Goal: Complete application form

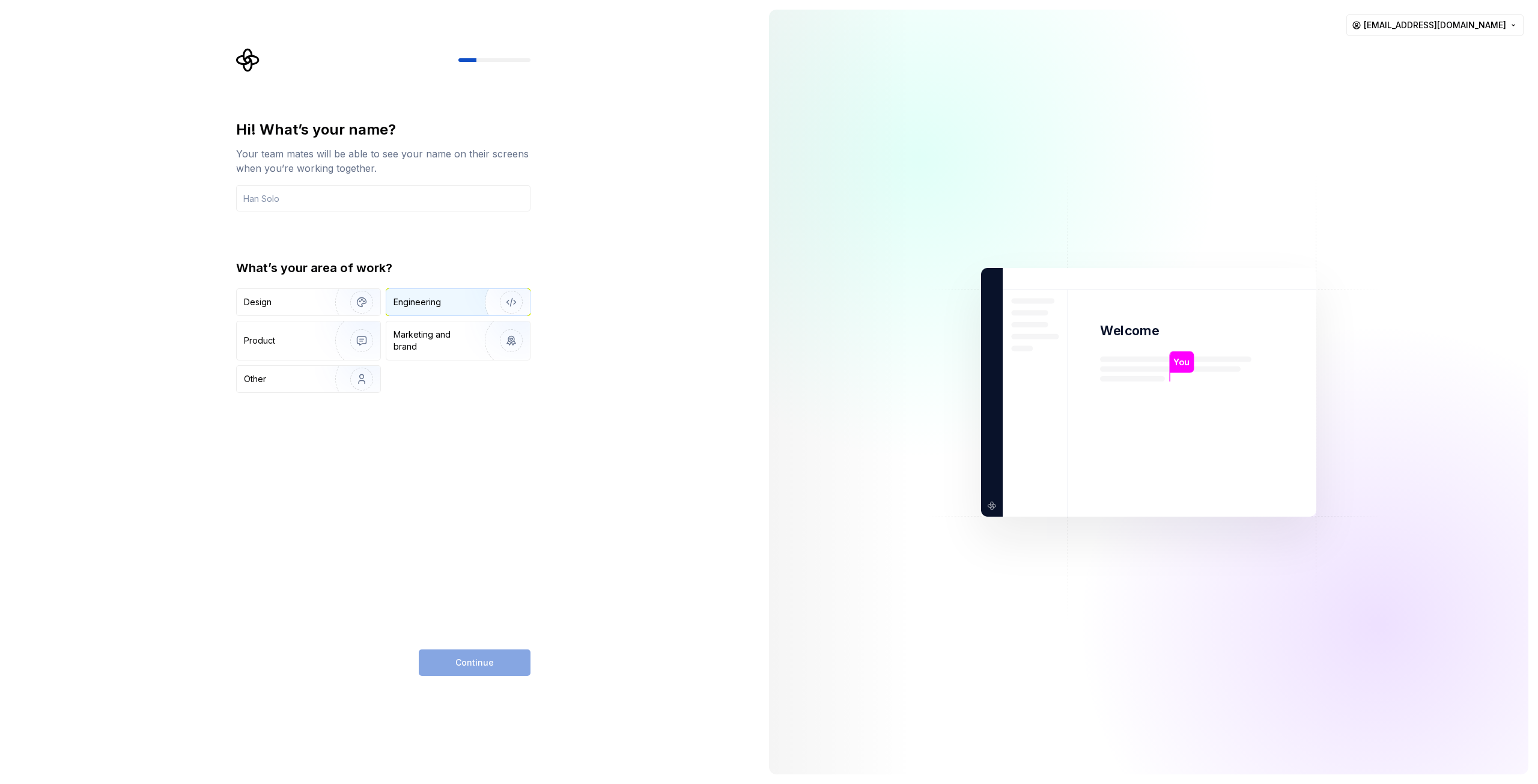
click at [437, 304] on div "Engineering" at bounding box center [416, 303] width 47 height 12
click at [311, 307] on div "Design" at bounding box center [282, 303] width 76 height 12
click at [450, 301] on div "Engineering" at bounding box center [440, 303] width 95 height 12
click at [302, 200] on input "text" at bounding box center [383, 198] width 294 height 26
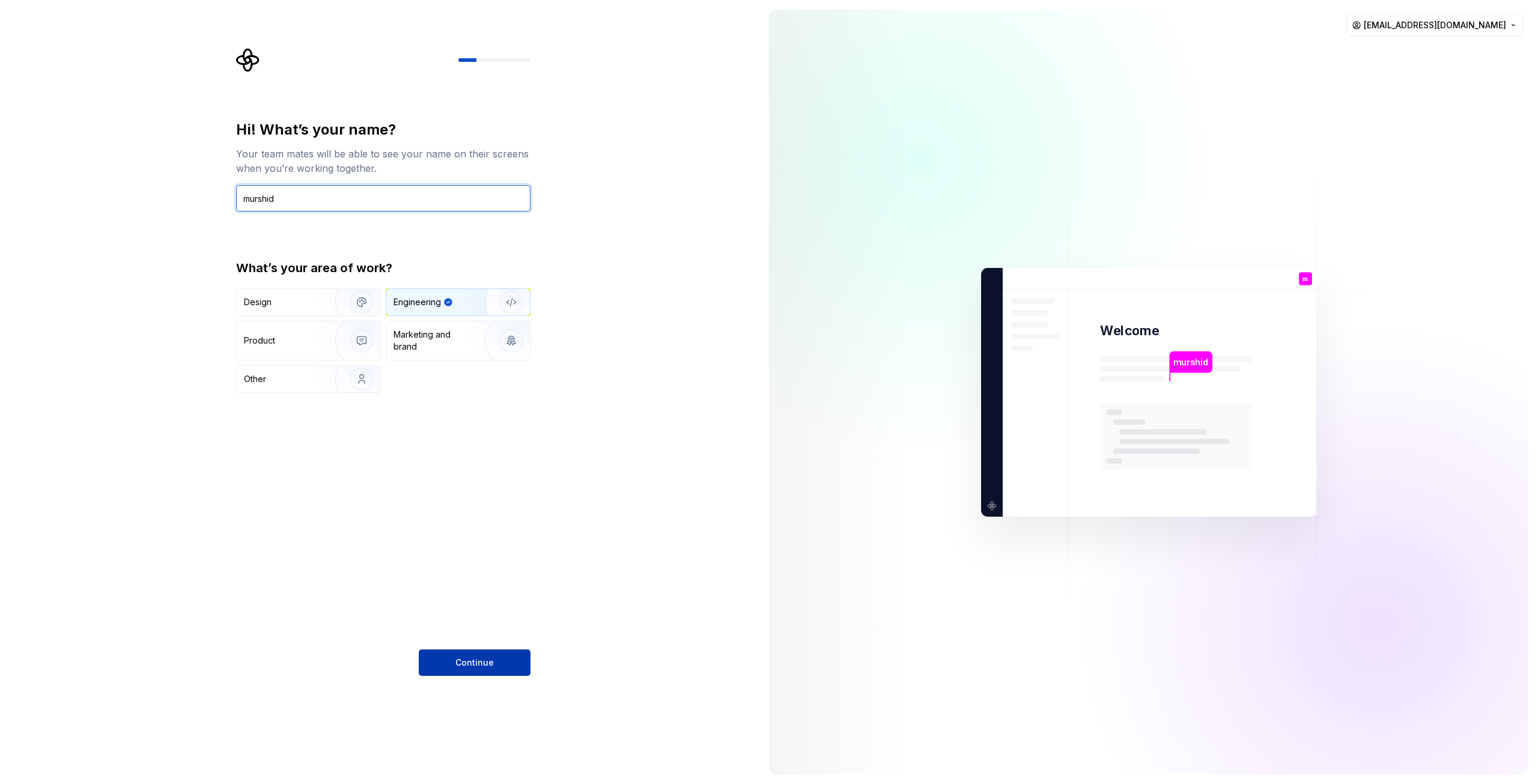
type input "murshid"
click at [482, 660] on span "Continue" at bounding box center [474, 662] width 39 height 12
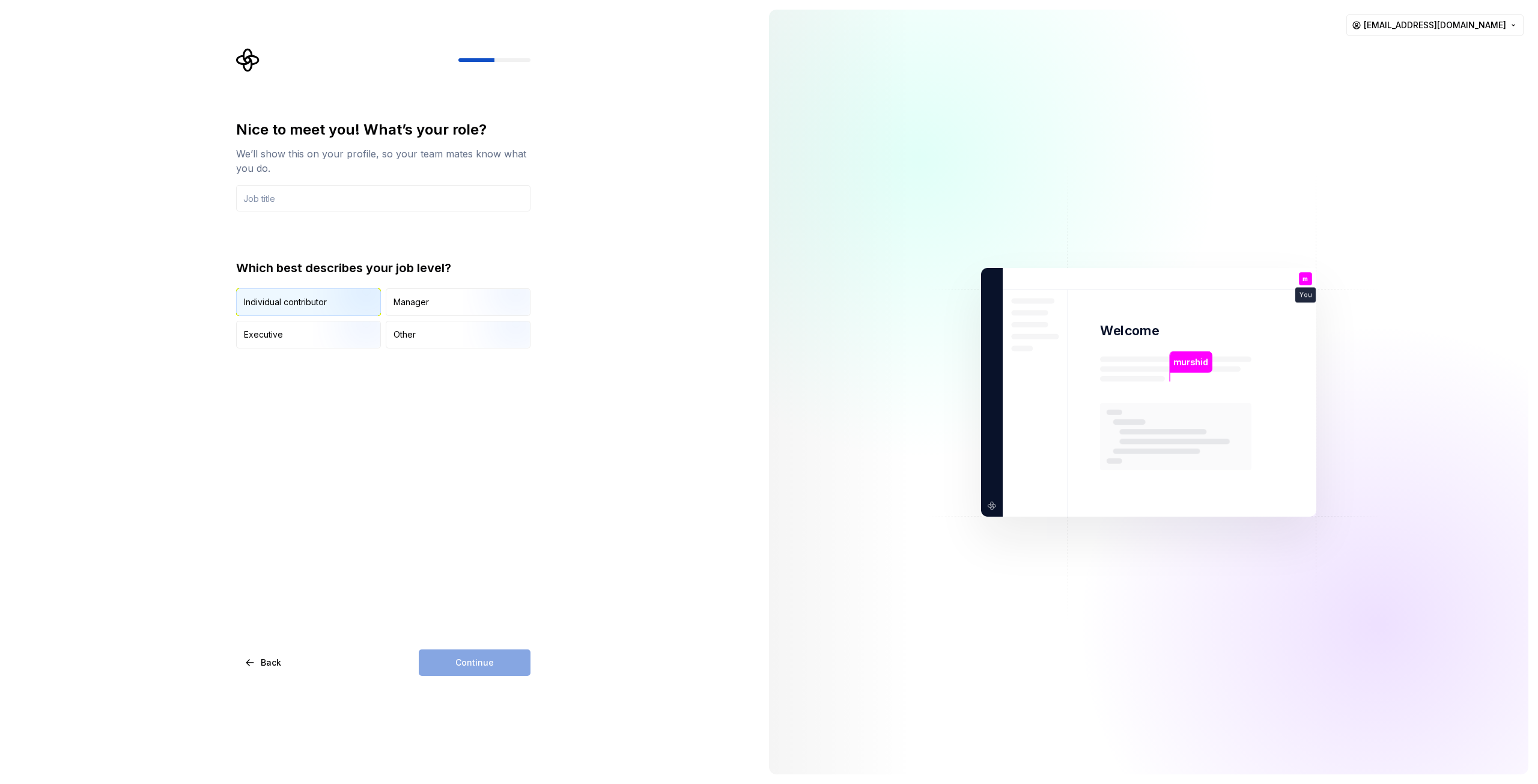
click at [342, 306] on img "button" at bounding box center [351, 317] width 77 height 80
click at [318, 193] on input "text" at bounding box center [383, 198] width 294 height 26
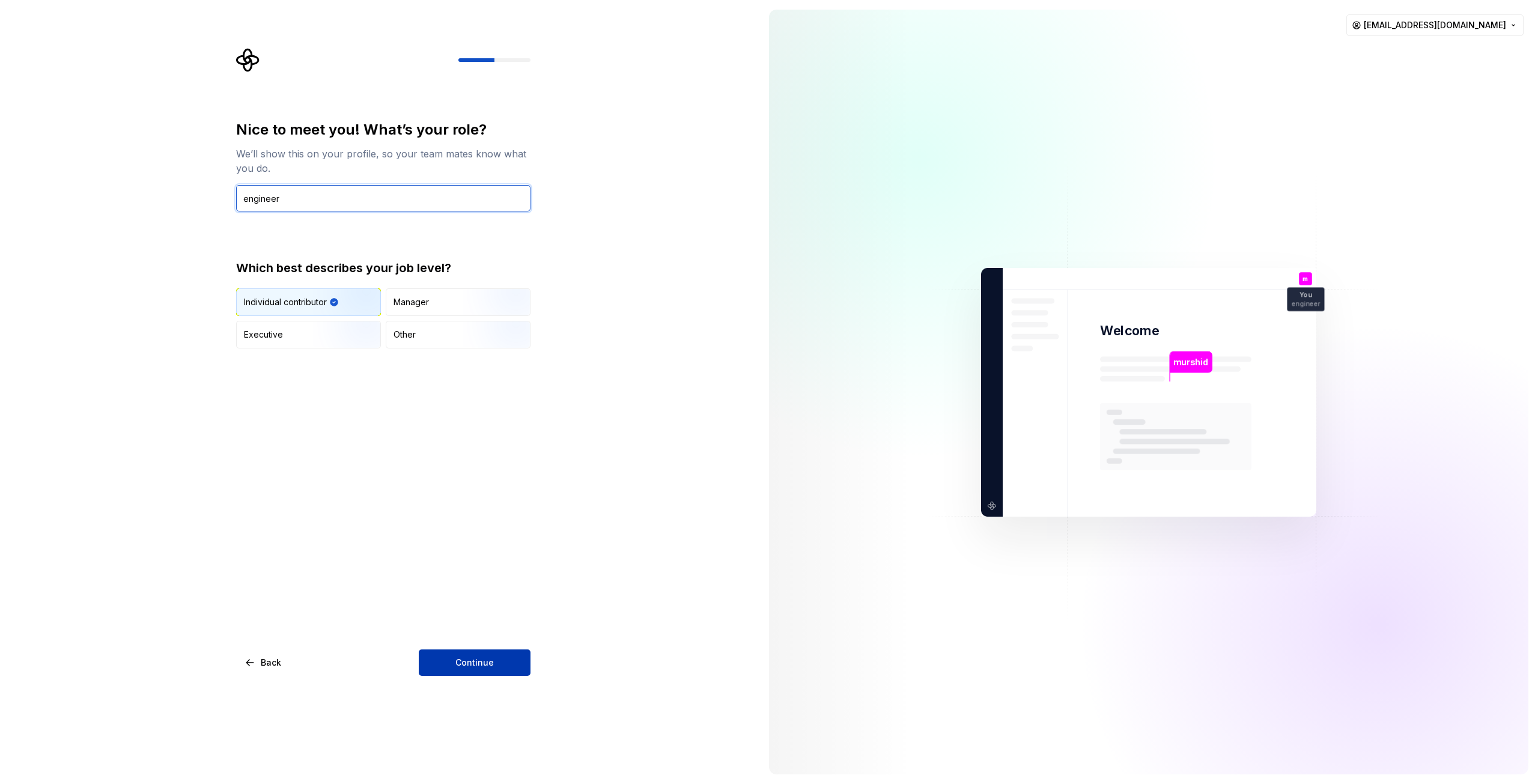
type input "engineer"
click at [476, 659] on span "Continue" at bounding box center [474, 662] width 39 height 12
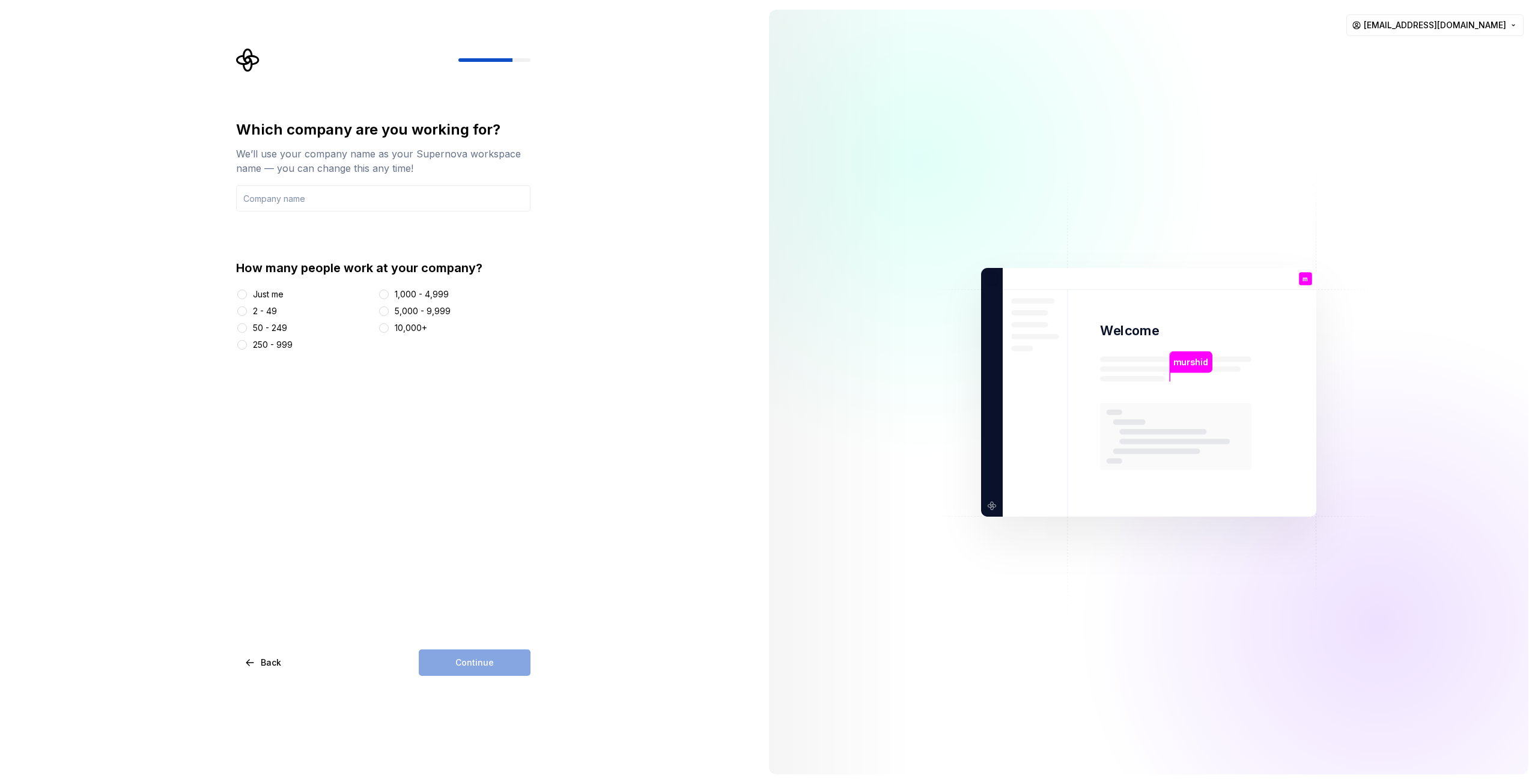
click at [268, 308] on div "2 - 49" at bounding box center [265, 311] width 24 height 12
click at [247, 308] on button "2 - 49" at bounding box center [242, 311] width 9 height 9
click at [276, 293] on div "Just me" at bounding box center [269, 295] width 31 height 12
click at [247, 293] on button "Just me" at bounding box center [242, 294] width 9 height 9
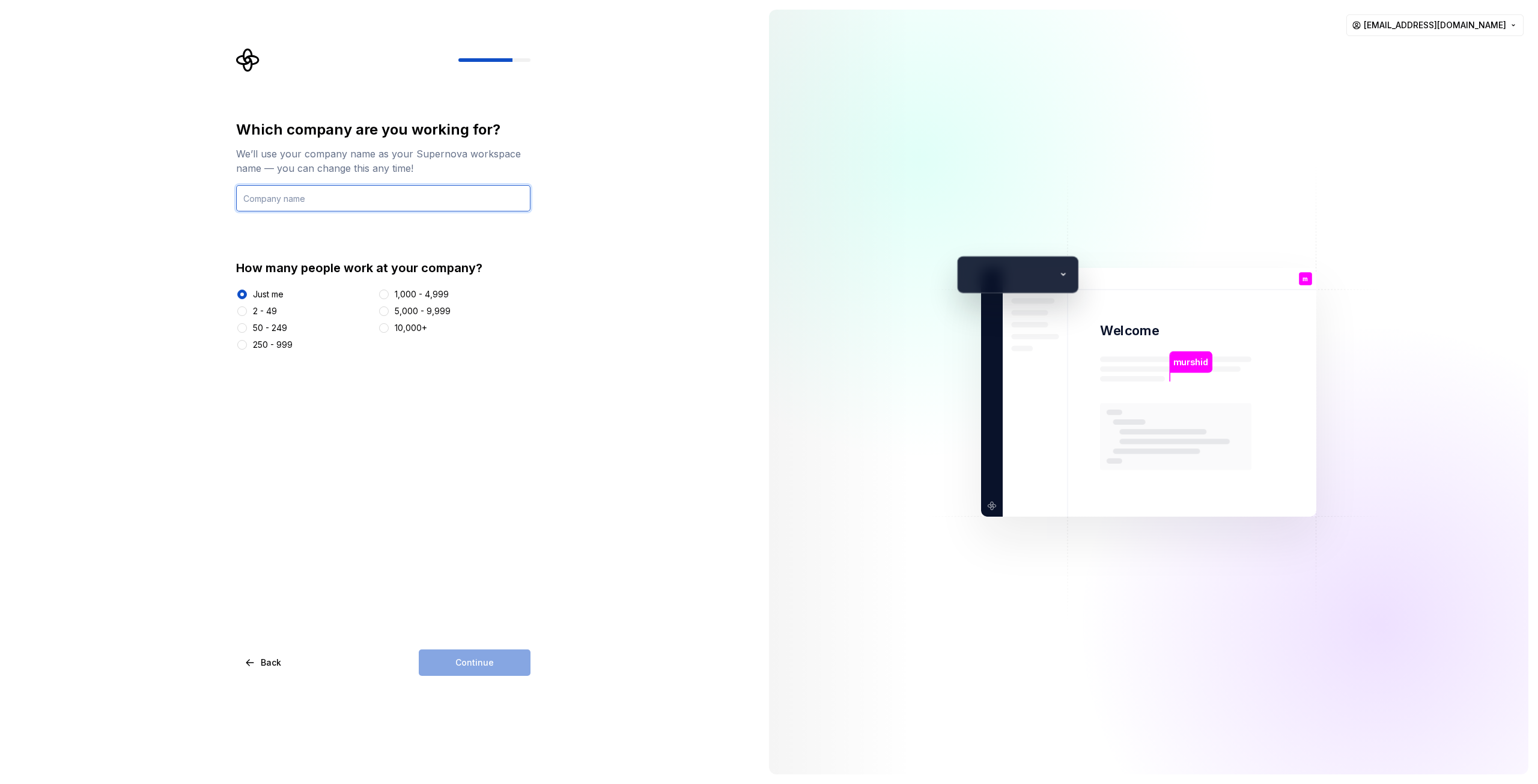
click at [304, 192] on input "text" at bounding box center [383, 198] width 294 height 26
type input "Murshid-dev"
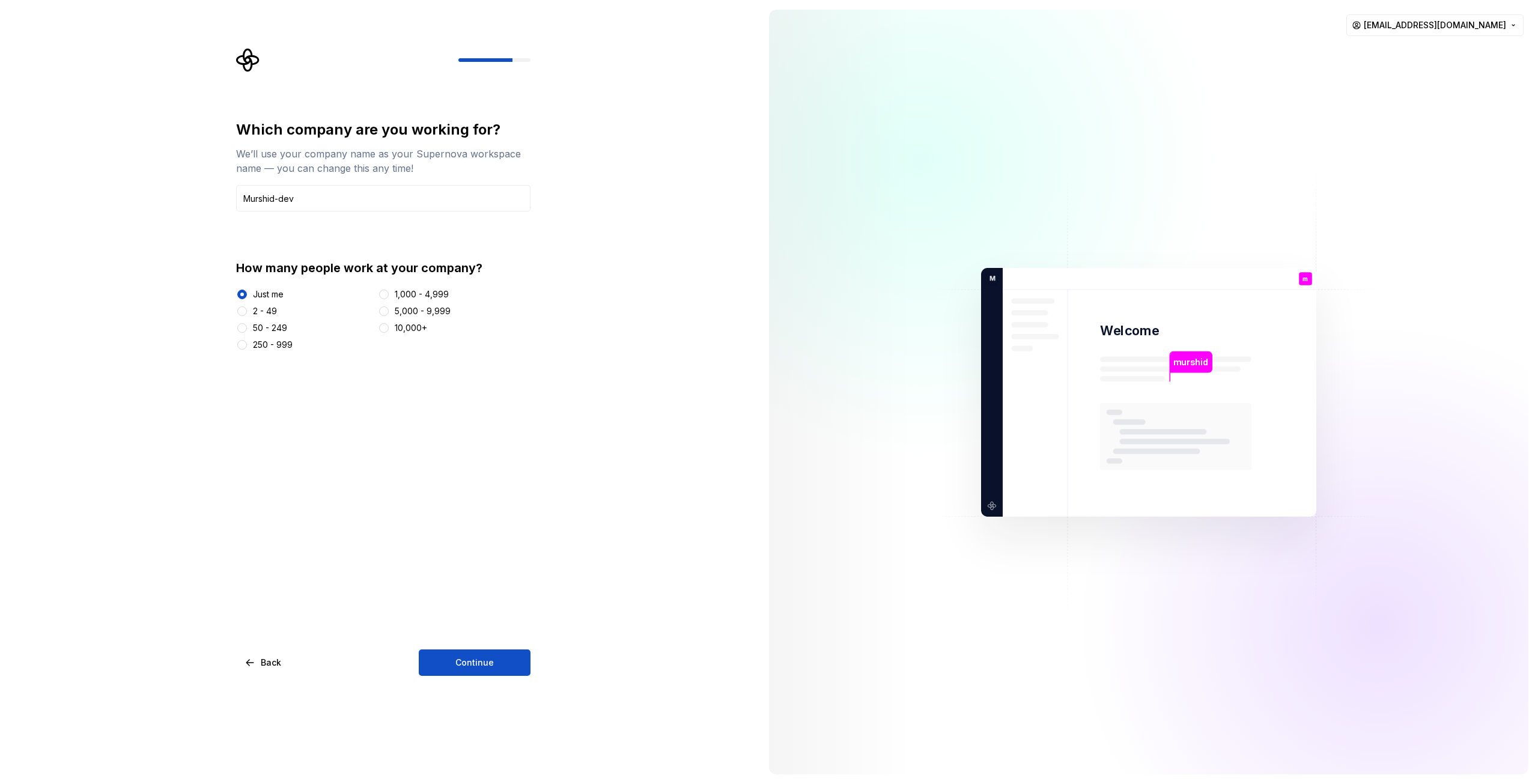
click at [443, 645] on div "Which company are you working for? We’ll use your company name as your Supernov…" at bounding box center [383, 398] width 294 height 556
click at [447, 652] on button "Continue" at bounding box center [474, 662] width 111 height 26
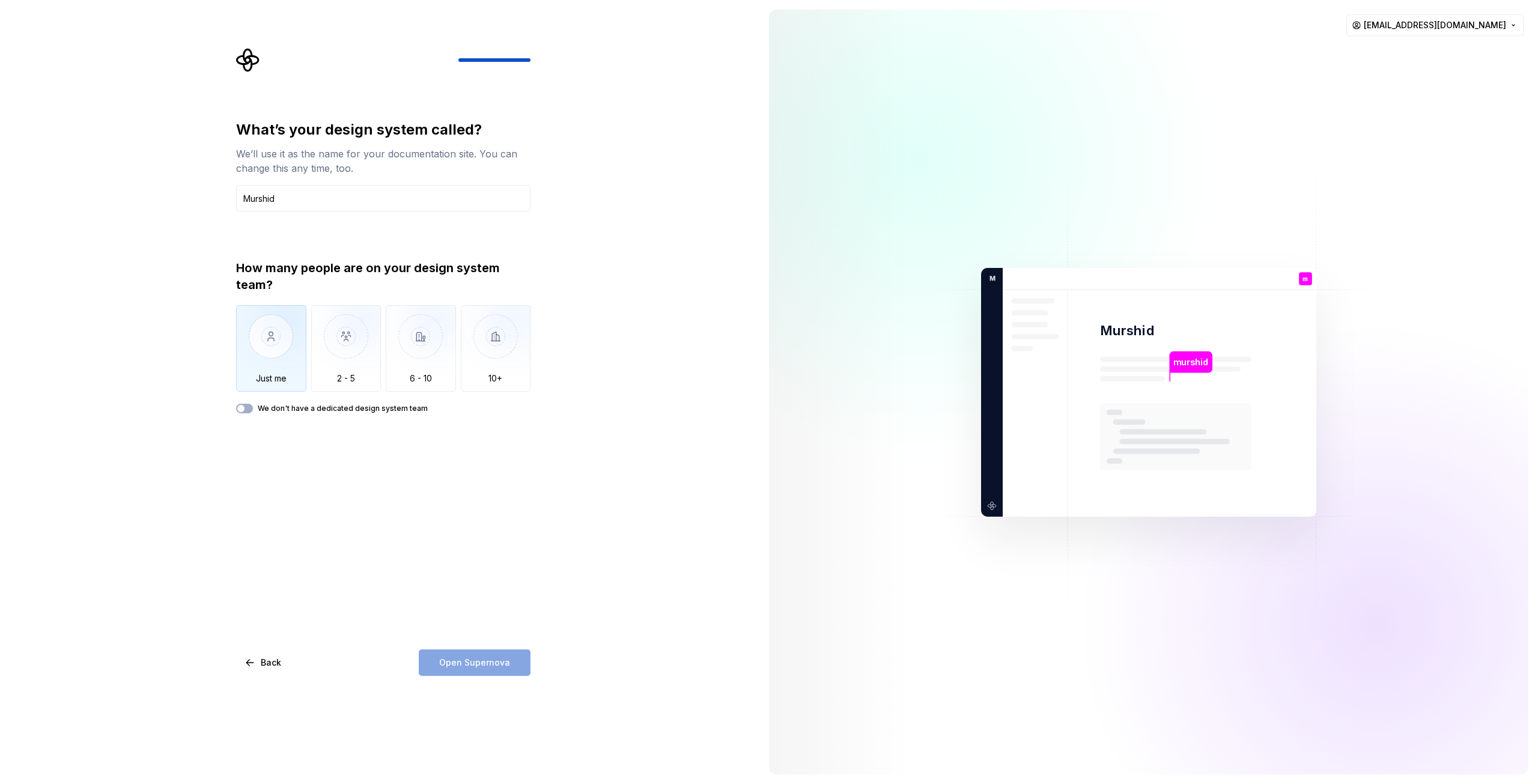
type input "Murshid"
click at [333, 337] on img "button" at bounding box center [346, 345] width 70 height 80
click at [299, 334] on img "button" at bounding box center [271, 345] width 70 height 80
click at [488, 654] on button "Open Supernova" at bounding box center [474, 662] width 111 height 26
click at [248, 410] on button "We don't have a dedicated design system team" at bounding box center [245, 409] width 17 height 9
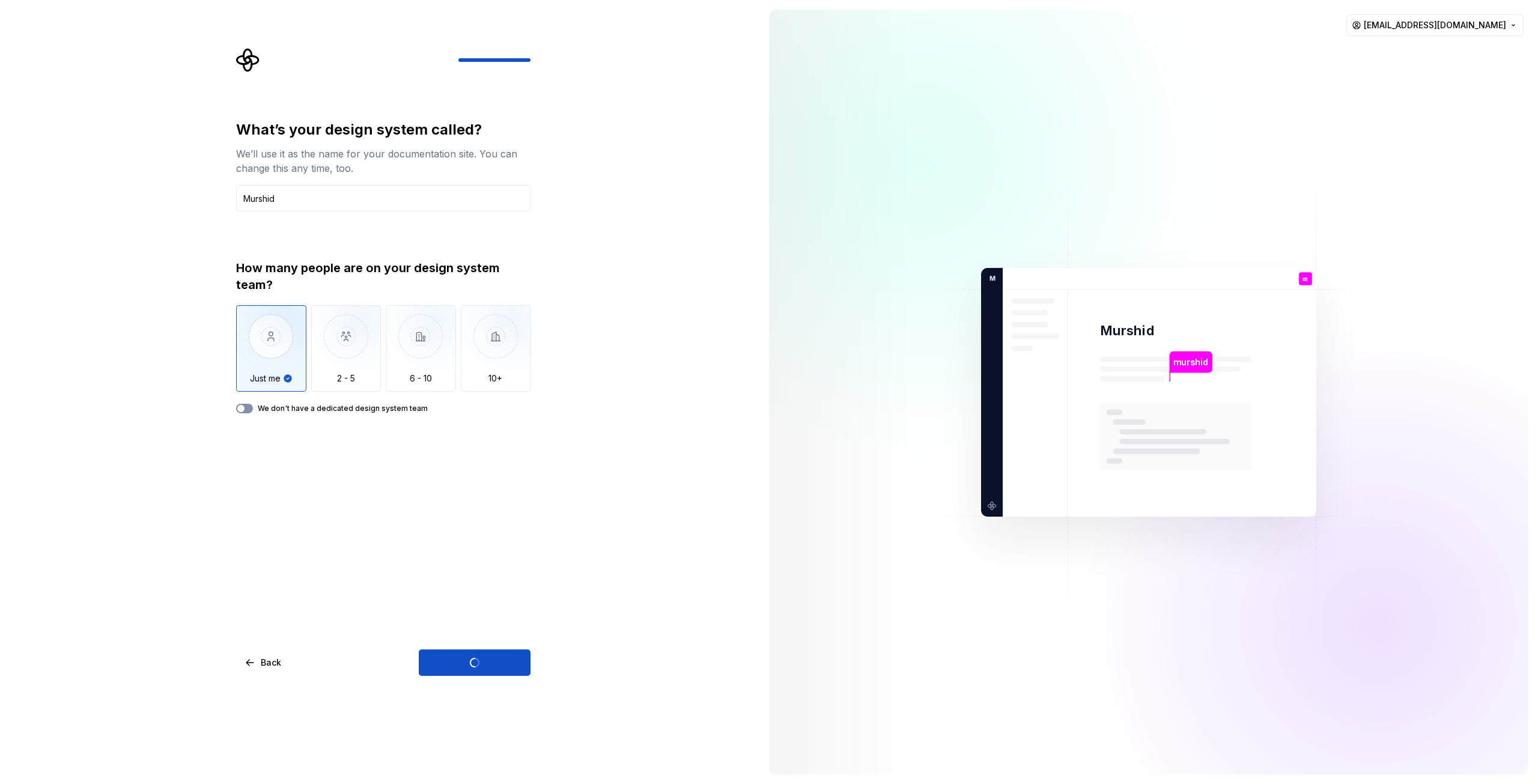
click at [248, 410] on button "We don't have a dedicated design system team" at bounding box center [245, 409] width 17 height 9
